Goal: Complete application form: Complete application form

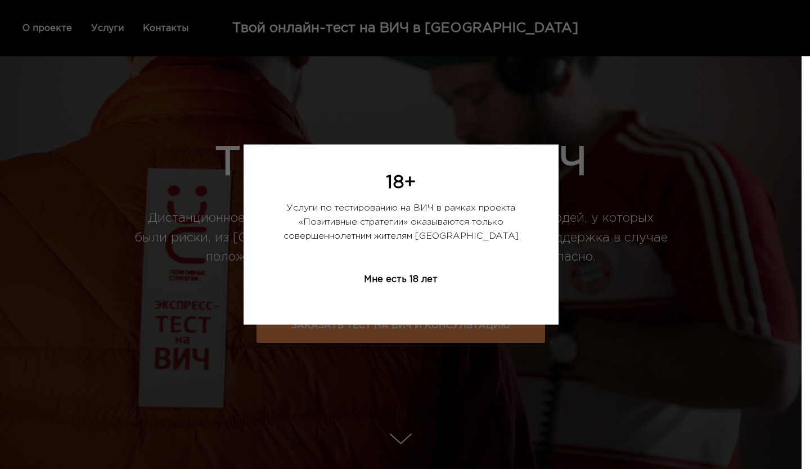
click at [435, 284] on div "Мне есть 18 лет" at bounding box center [401, 280] width 130 height 34
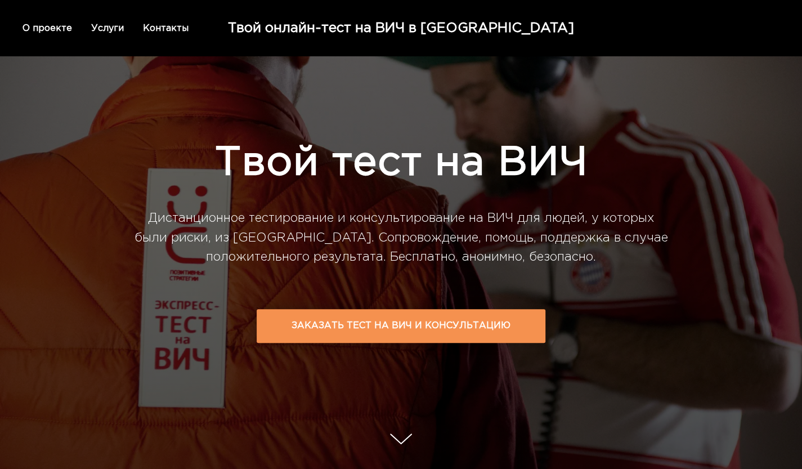
click at [331, 330] on td "Заказать тест на ВИЧ и консультацию" at bounding box center [400, 326] width 219 height 32
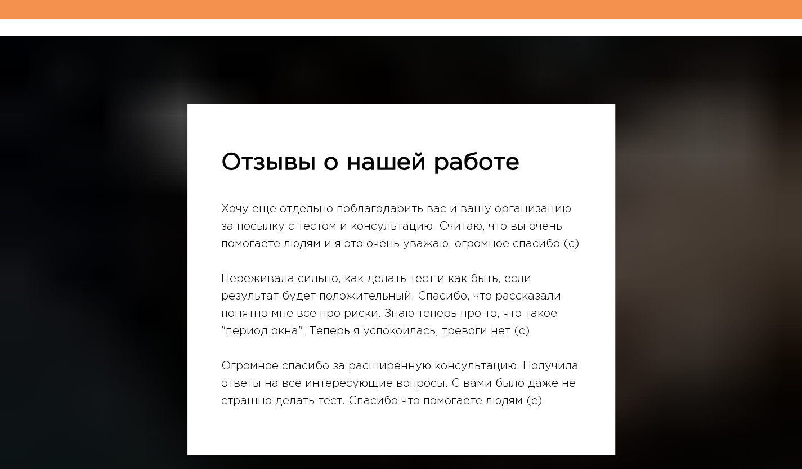
scroll to position [3546, 0]
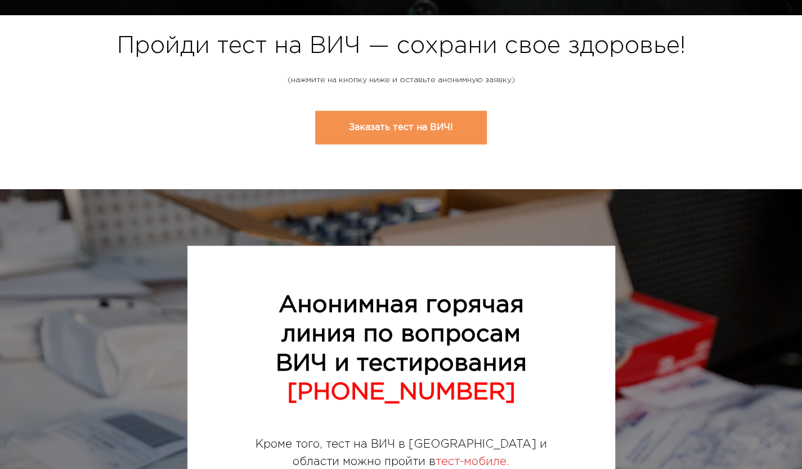
click at [428, 116] on link "Заказать тест на ВИЧ!" at bounding box center [401, 127] width 172 height 34
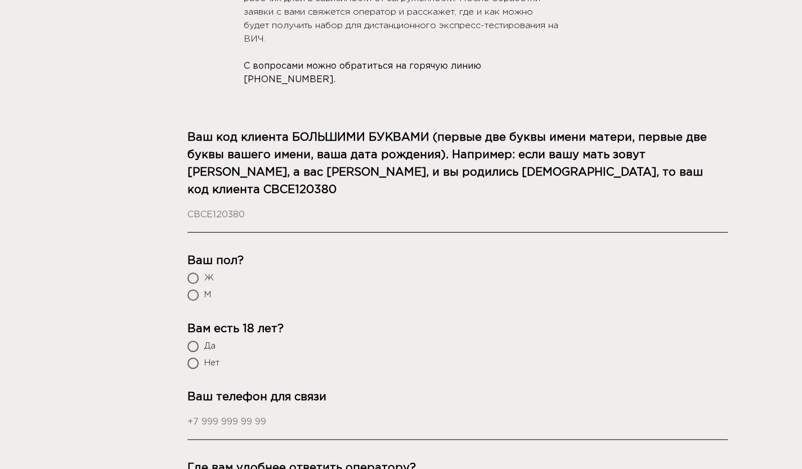
scroll to position [392, 0]
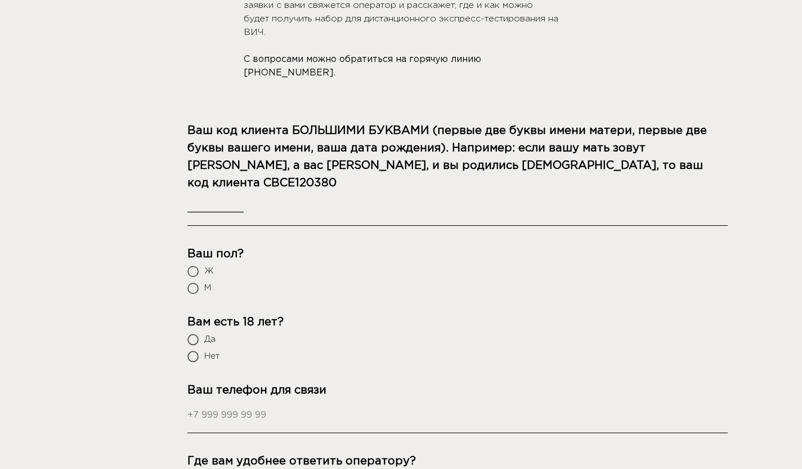
click at [404, 192] on input "__________" at bounding box center [457, 209] width 540 height 34
type input "ОККР080299"
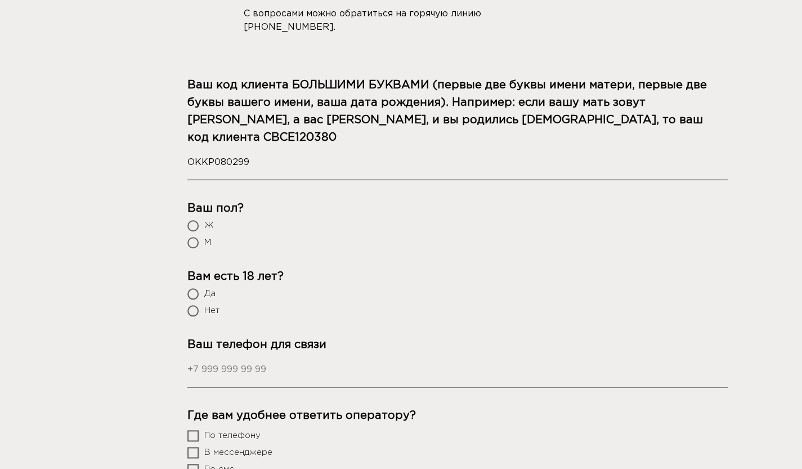
scroll to position [438, 0]
click at [195, 219] on div at bounding box center [192, 224] width 11 height 11
click at [195, 222] on input "Ж" at bounding box center [193, 225] width 7 height 7
radio input "true"
click at [189, 287] on div at bounding box center [192, 292] width 11 height 11
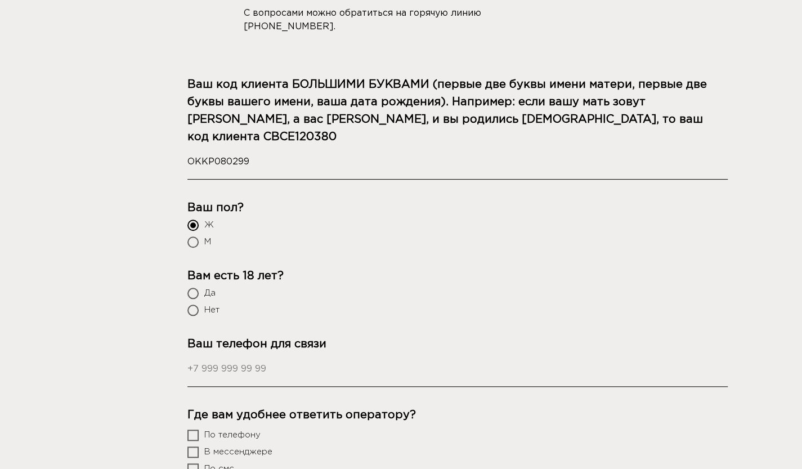
click at [190, 290] on input "Да" at bounding box center [193, 293] width 7 height 7
radio input "true"
click at [232, 355] on input "Ваш телефон для связи" at bounding box center [457, 370] width 540 height 34
type input "9"
type input "7"
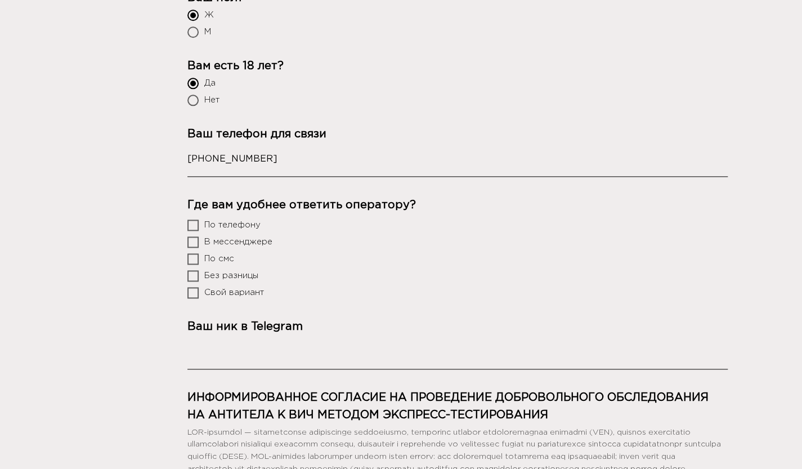
scroll to position [648, 0]
type input "[PHONE_NUMBER]"
click at [187, 236] on div at bounding box center [192, 241] width 11 height 11
click at [190, 237] on input "В мессенджере" at bounding box center [193, 240] width 7 height 7
checkbox input "true"
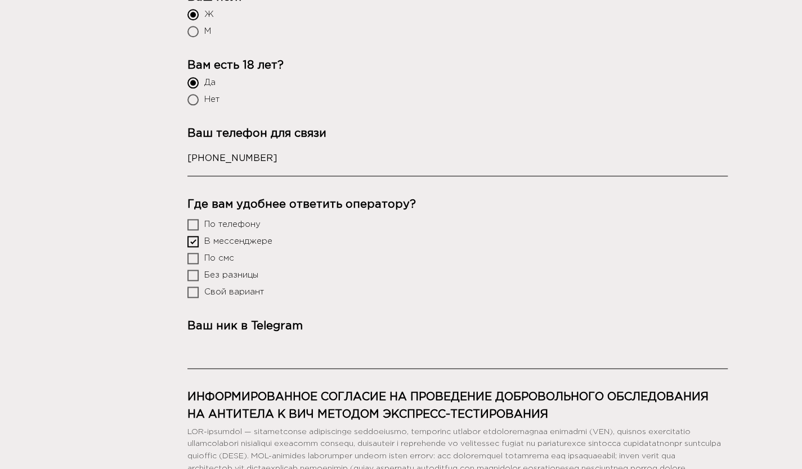
click at [188, 253] on div at bounding box center [192, 258] width 11 height 11
click at [190, 254] on input "По смс" at bounding box center [193, 257] width 7 height 7
click at [188, 253] on div at bounding box center [192, 258] width 11 height 11
click at [190, 254] on input "По смс" at bounding box center [193, 257] width 7 height 7
checkbox input "false"
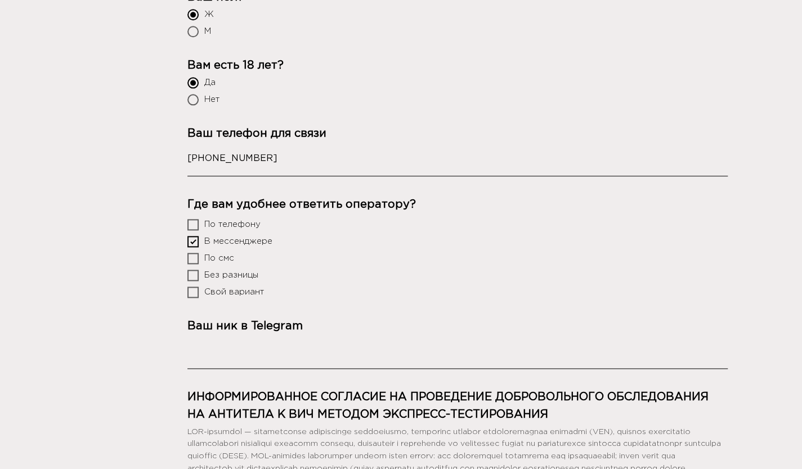
click at [213, 337] on input "Ваш ник в Telegram" at bounding box center [457, 352] width 540 height 34
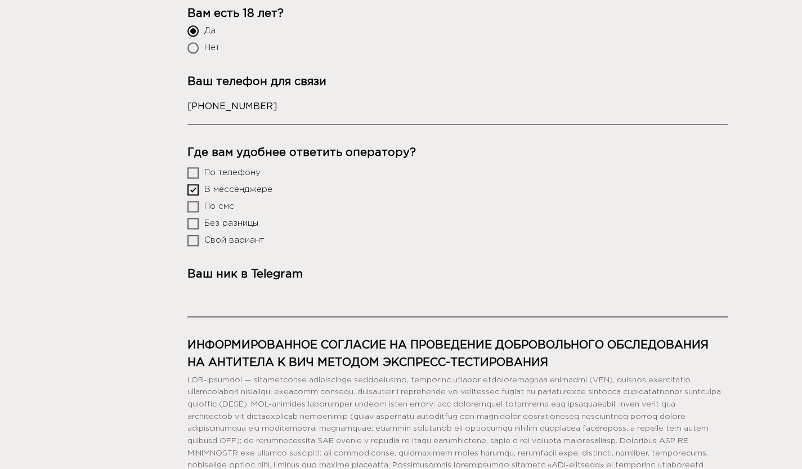
scroll to position [689, 0]
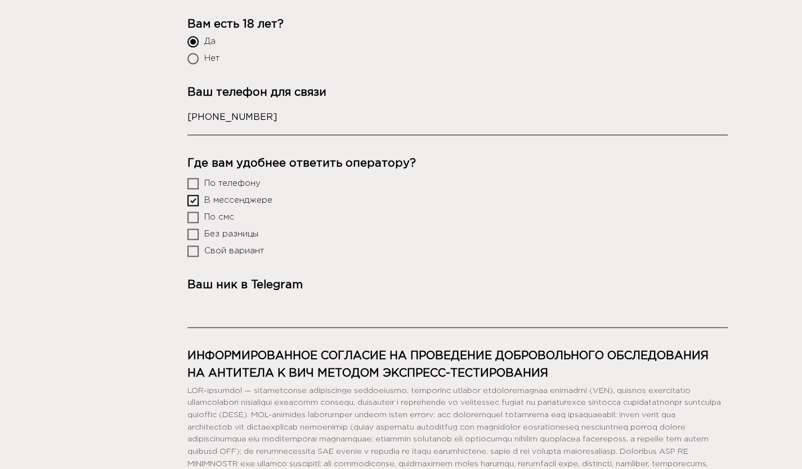
click at [783, 152] on div "Заявка на экспресс-тестирование на ВИЧ Тестирование на ВИЧ в [GEOGRAPHIC_DATA] …" at bounding box center [401, 84] width 802 height 1479
paste input "@BillyRegan"
click at [302, 303] on input "@BillyRegan" at bounding box center [457, 311] width 540 height 34
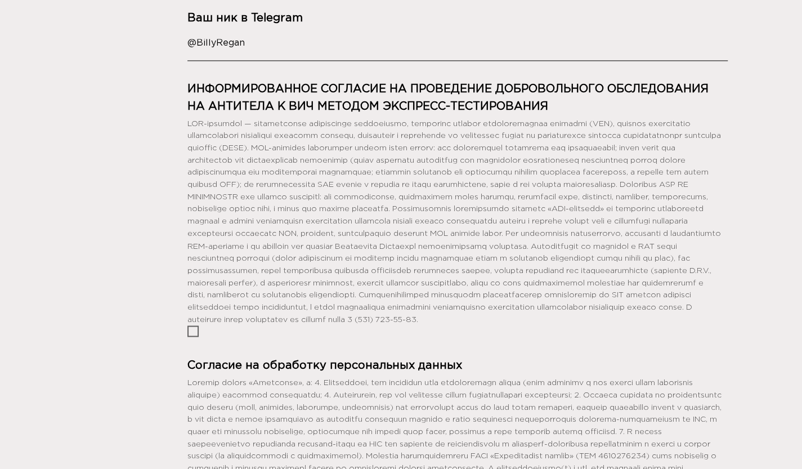
scroll to position [960, 0]
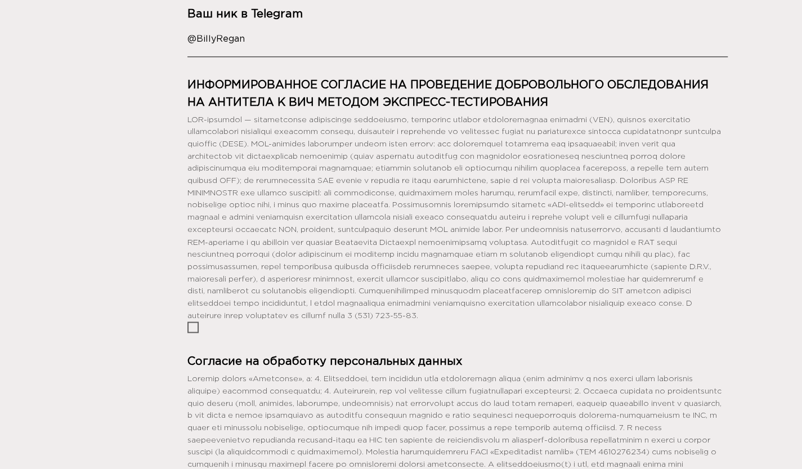
type input "@BillyRegan"
click at [189, 332] on div at bounding box center [192, 326] width 11 height 11
click at [190, 330] on input "checkbox" at bounding box center [193, 326] width 7 height 7
checkbox input "true"
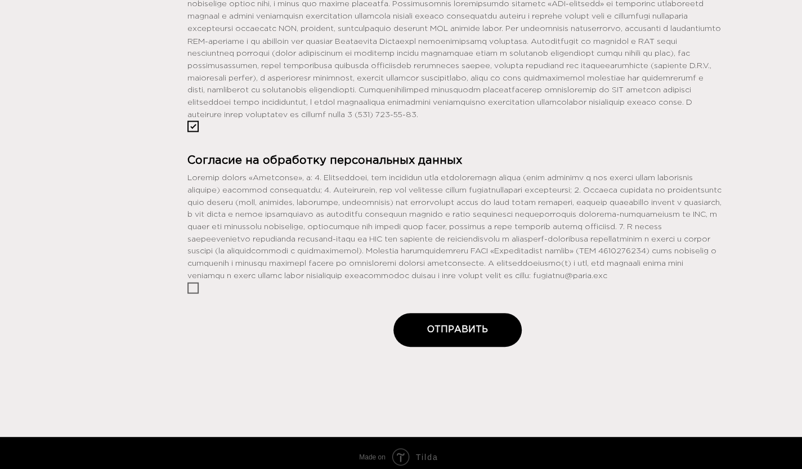
scroll to position [1160, 0]
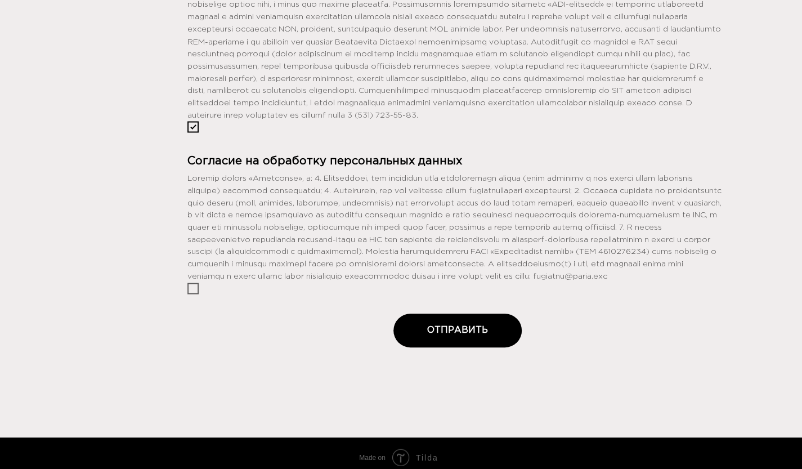
click at [194, 294] on div at bounding box center [192, 287] width 11 height 11
click at [194, 291] on input "checkbox" at bounding box center [193, 287] width 7 height 7
checkbox input "true"
click at [466, 347] on button "ОТПРАВИТЬ" at bounding box center [457, 330] width 128 height 34
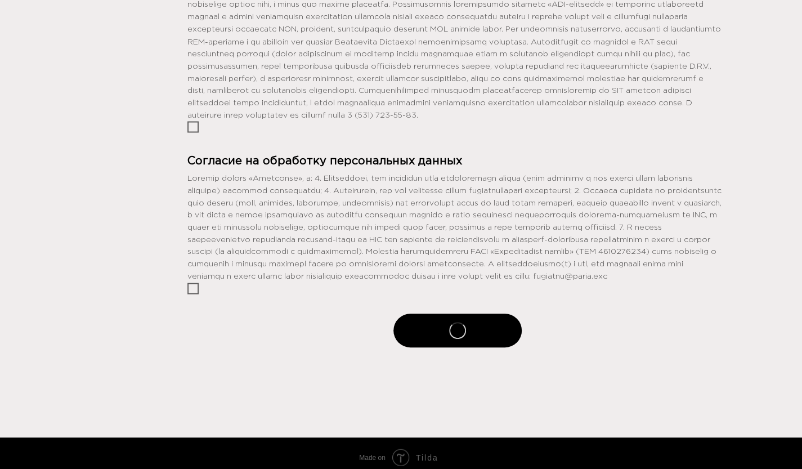
radio input "false"
checkbox input "false"
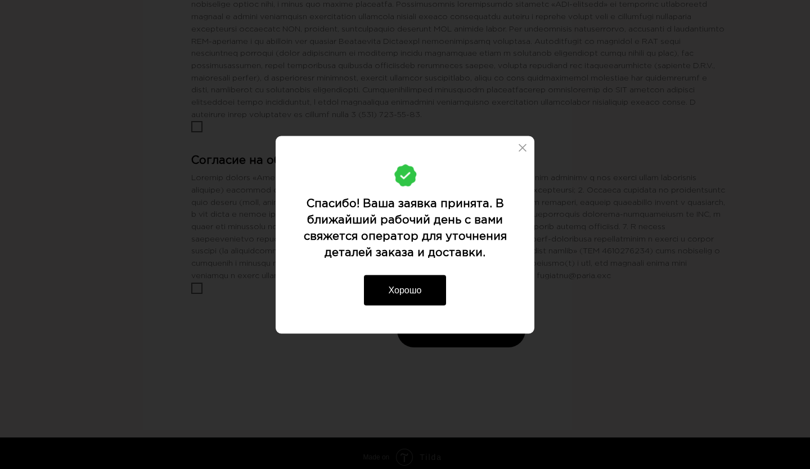
click at [418, 290] on button "Хорошо" at bounding box center [405, 290] width 83 height 30
